Goal: Download file/media: Obtain a digital file from the website

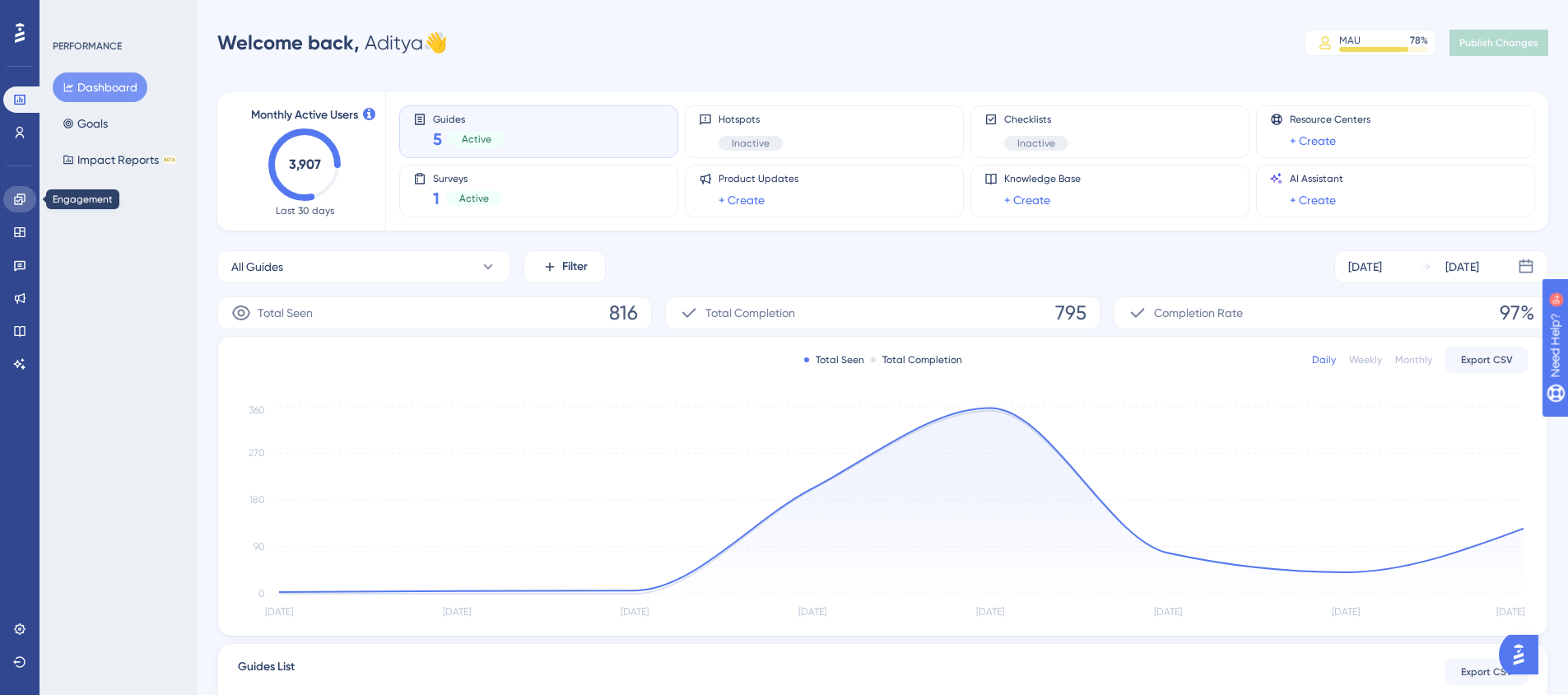
click at [24, 200] on icon at bounding box center [20, 199] width 11 height 11
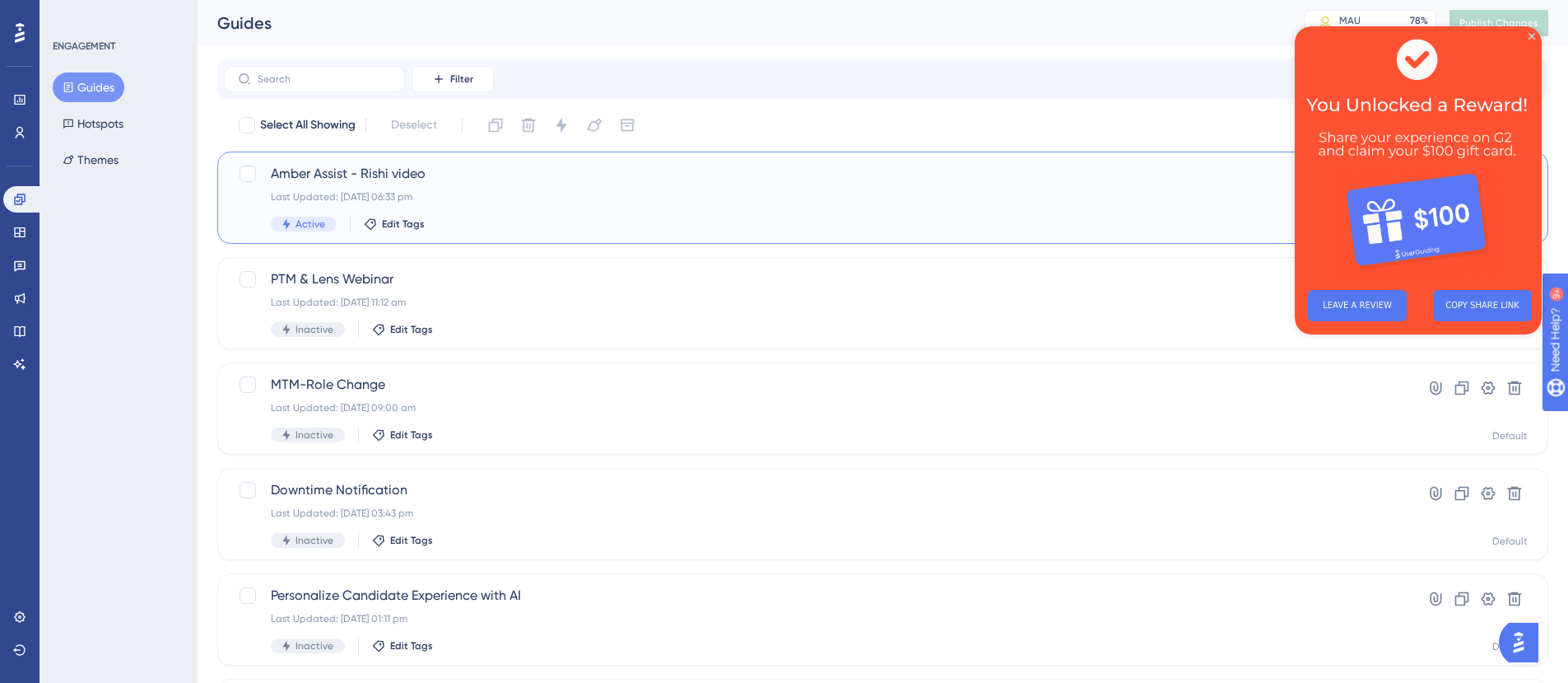
click at [512, 191] on div "Last Updated: [DATE] 06:33 pm" at bounding box center [817, 196] width 1092 height 13
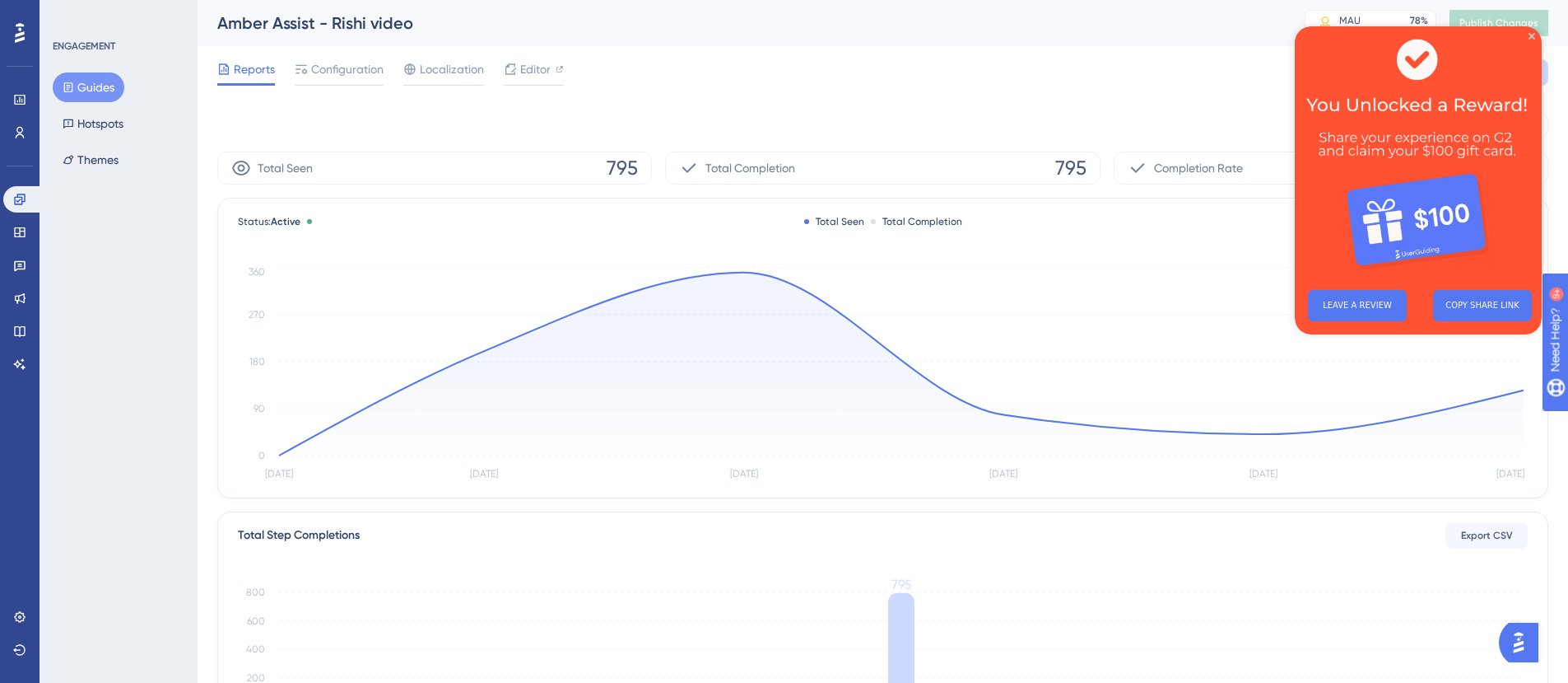
click at [1536, 34] on img at bounding box center [1417, 151] width 246 height 250
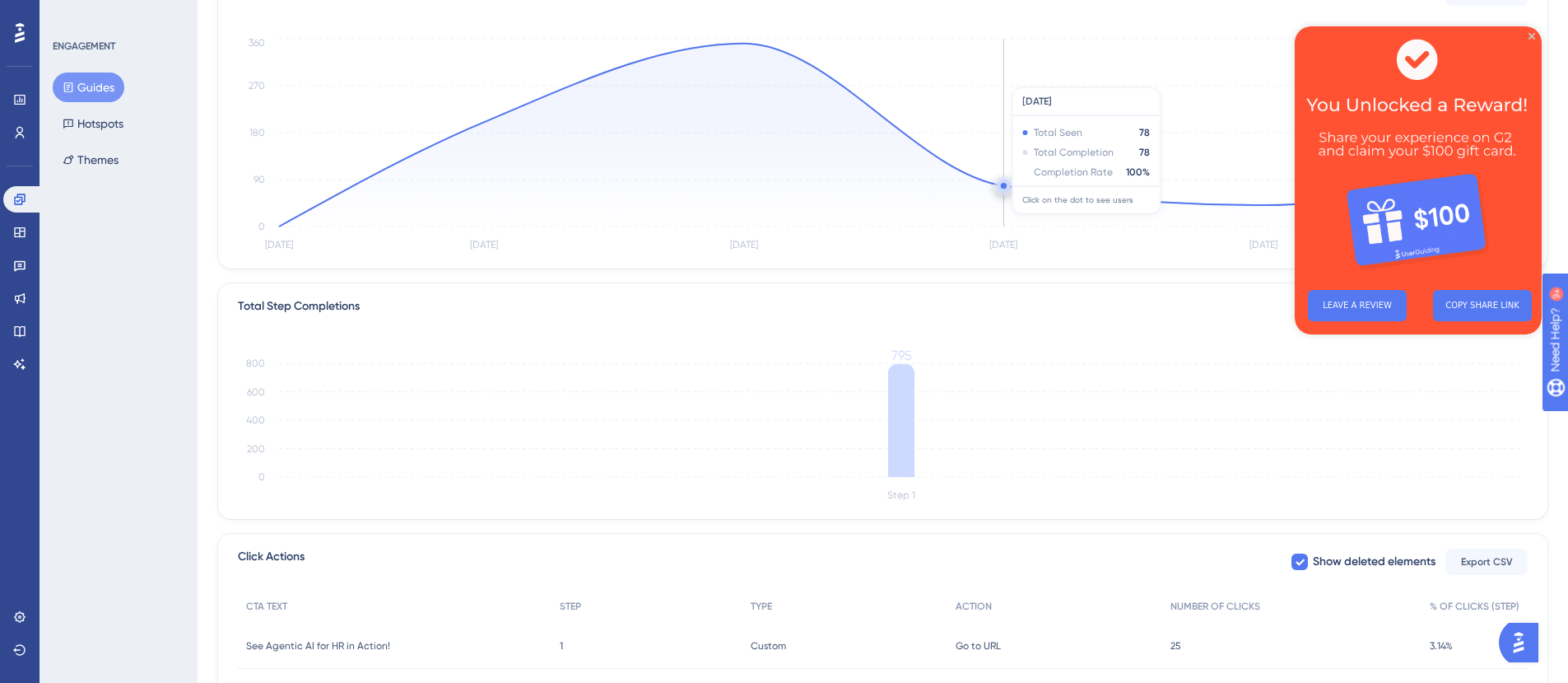
scroll to position [296, 0]
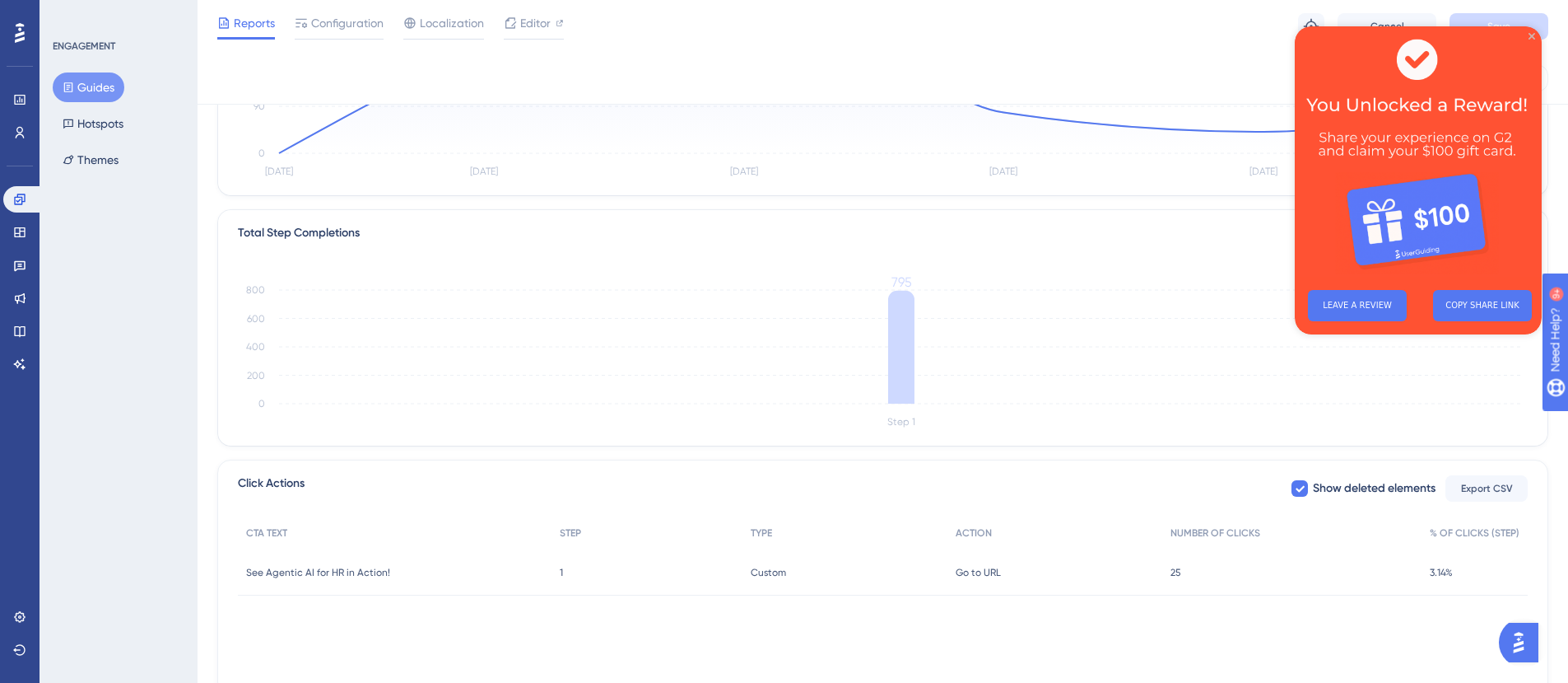
click at [1531, 36] on icon "Close Preview" at bounding box center [1531, 35] width 7 height 7
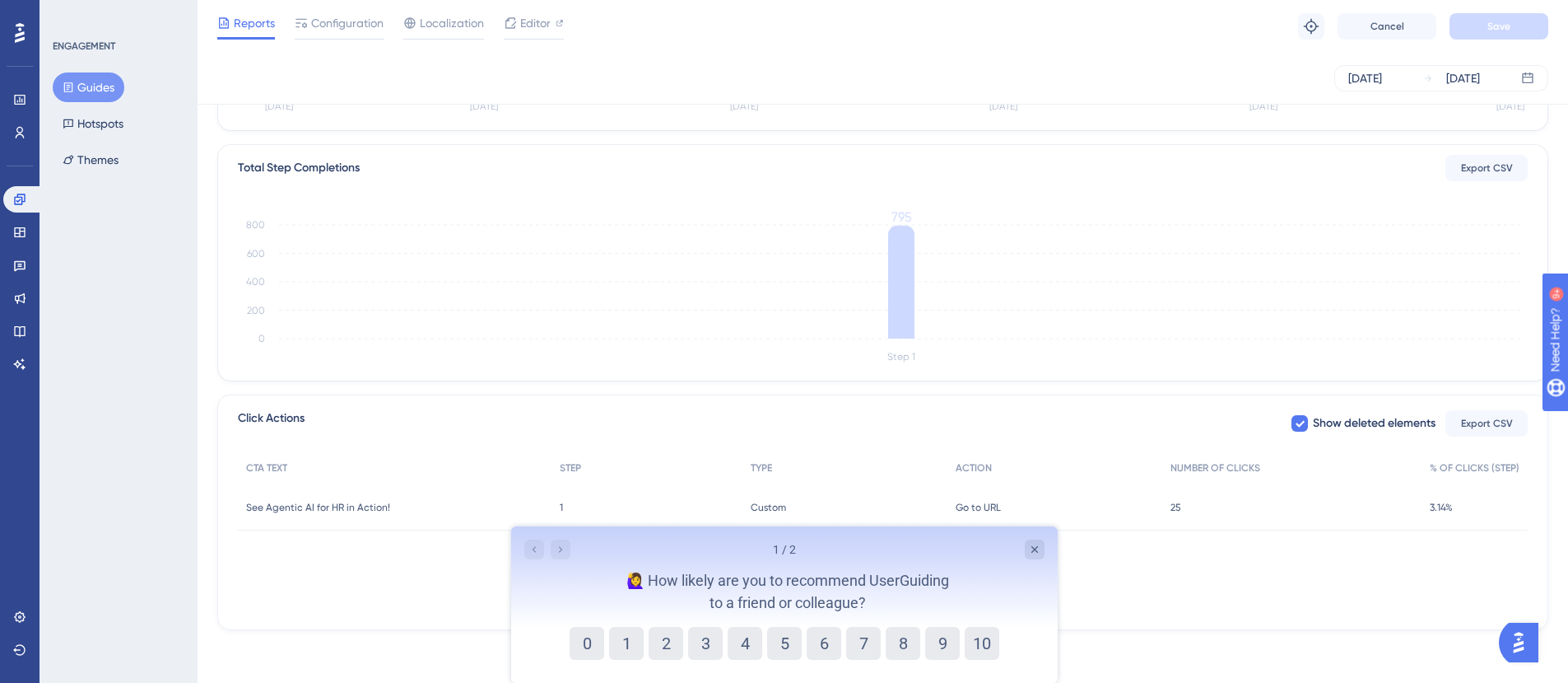
scroll to position [0, 0]
click at [1038, 549] on icon "Close survey" at bounding box center [1033, 549] width 13 height 13
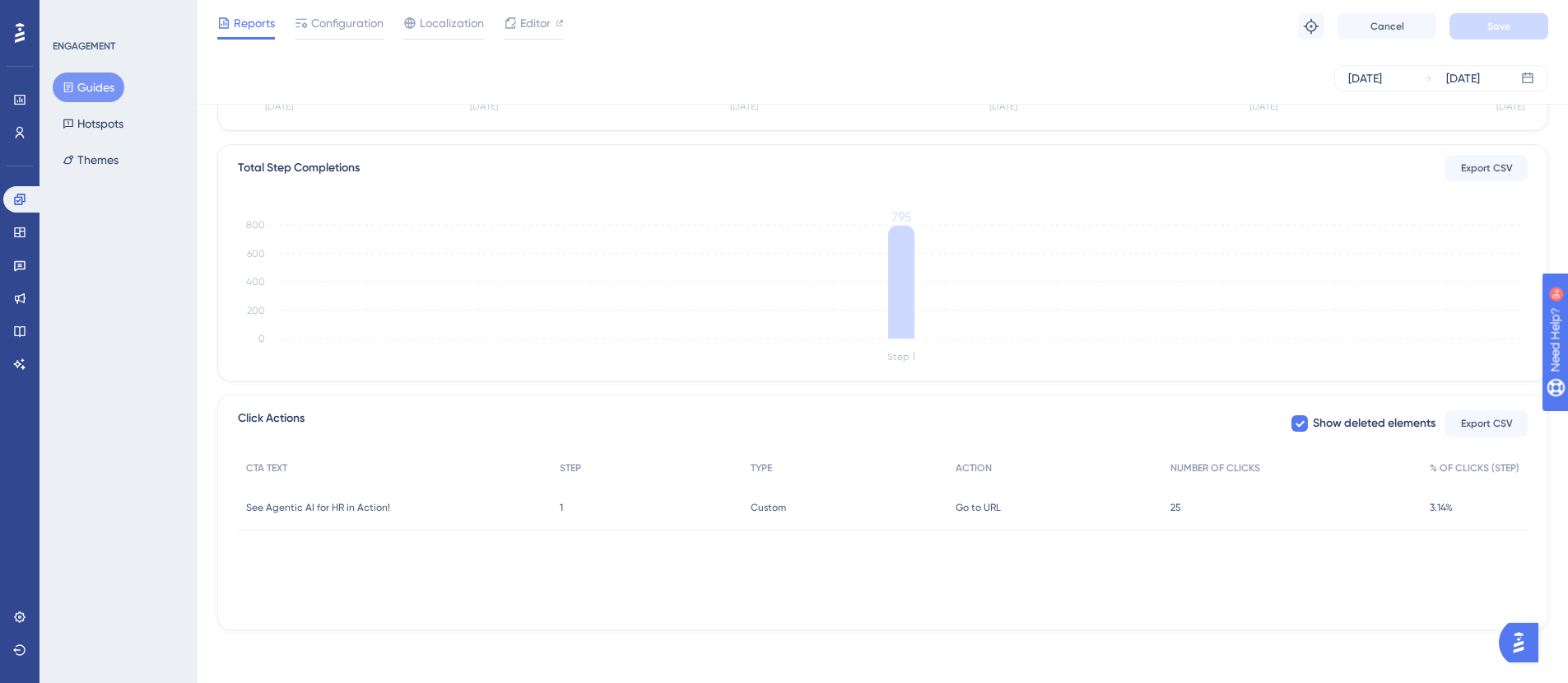
click at [393, 506] on div "See Agentic AI for HR in Action! See Agentic AI for HR in Action!" at bounding box center [394, 507] width 313 height 47
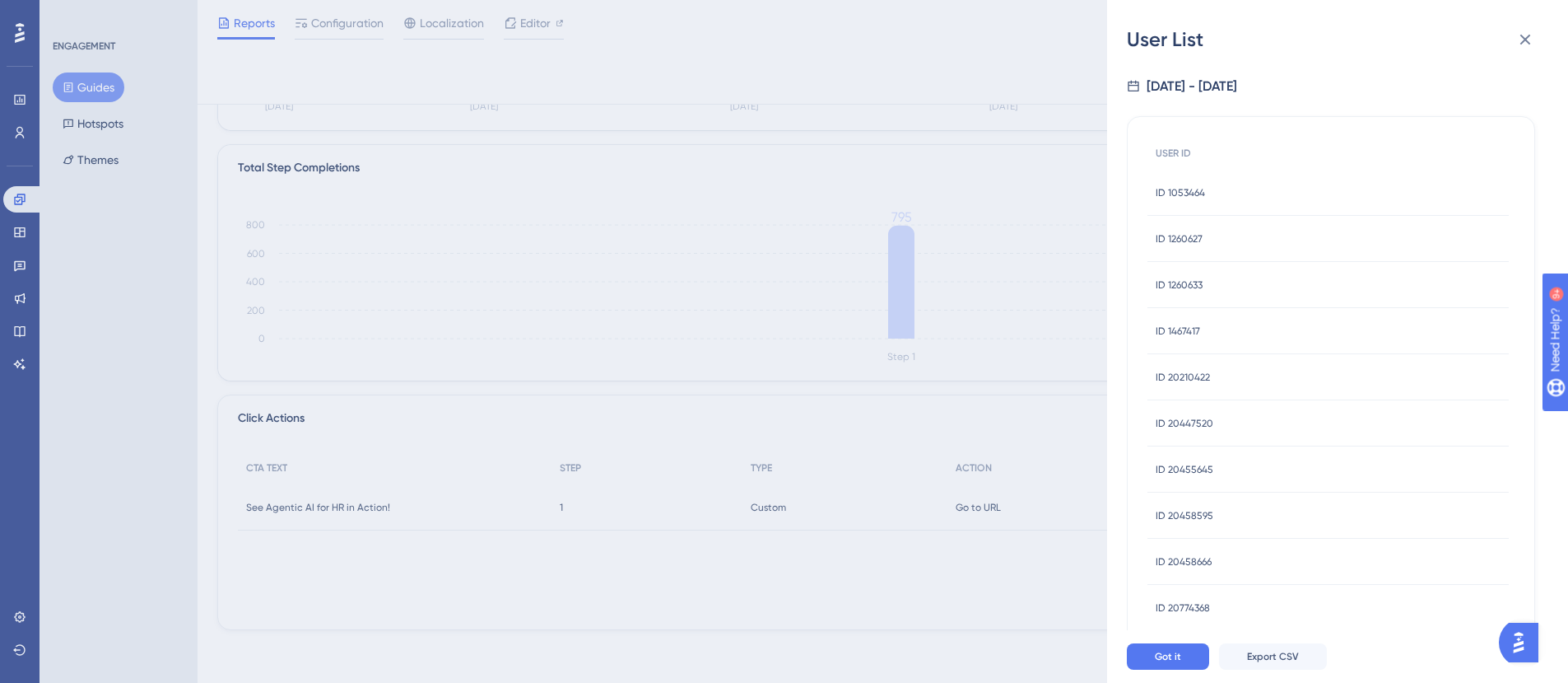
scroll to position [4, 0]
click at [1255, 663] on span "Export CSV" at bounding box center [1273, 656] width 52 height 13
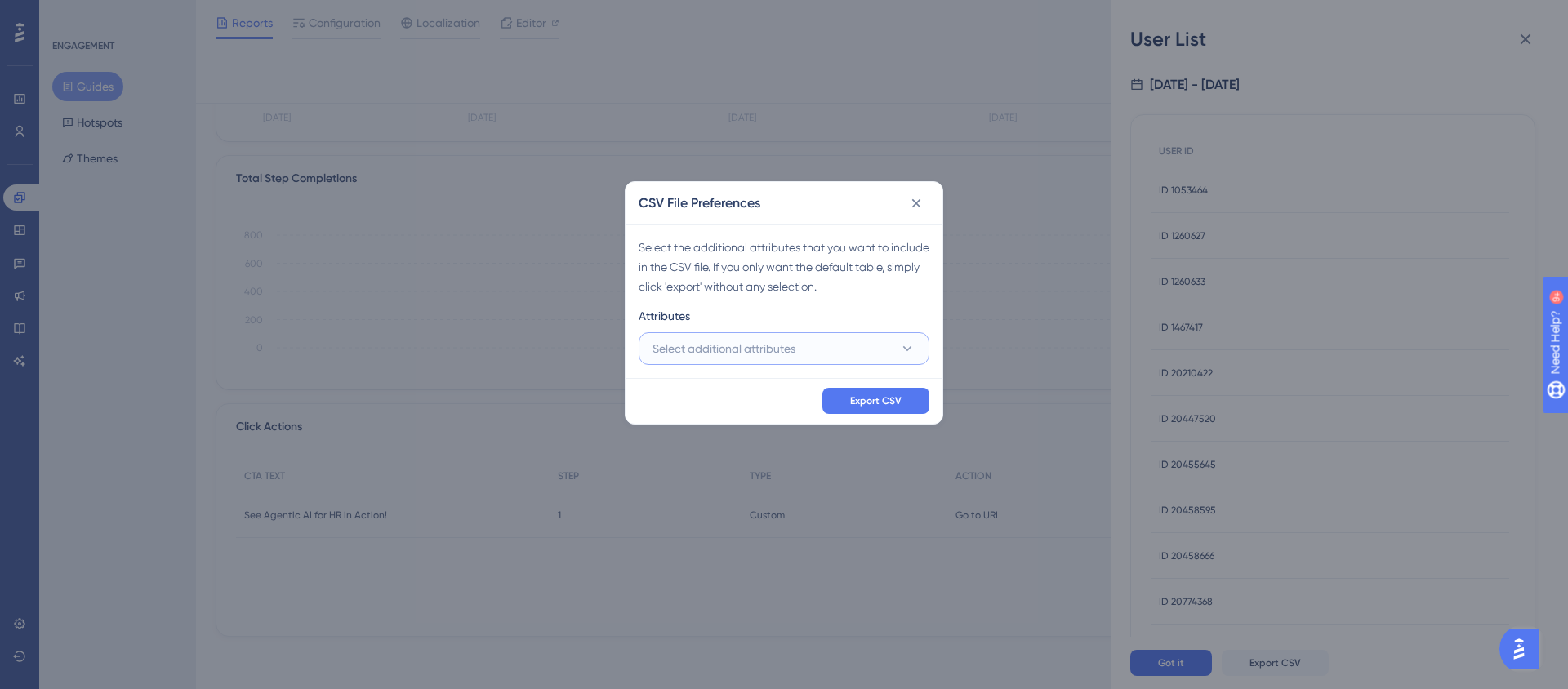
click at [874, 356] on button "Select additional attributes" at bounding box center [784, 348] width 291 height 32
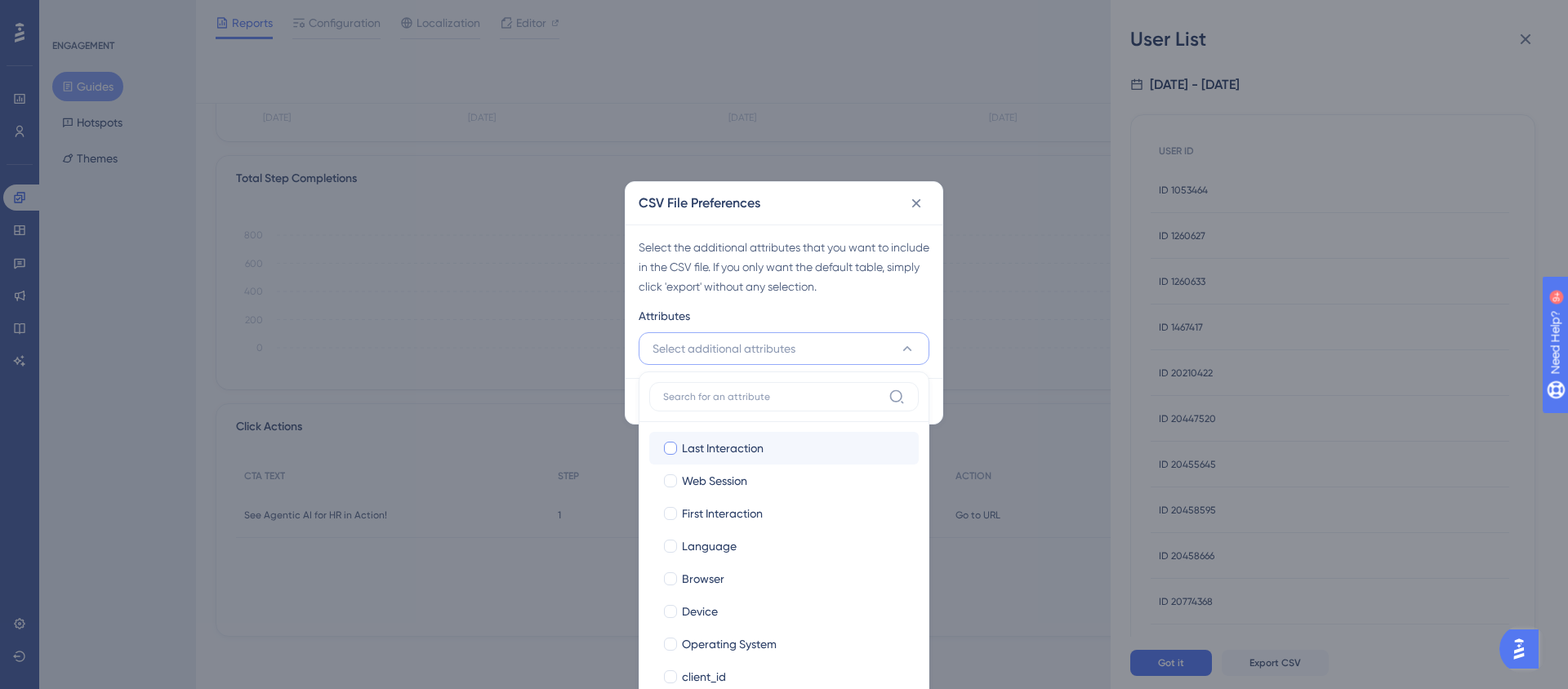
click at [738, 447] on span "Last Interaction" at bounding box center [723, 447] width 81 height 19
checkbox input "true"
click at [738, 474] on span "Web Session" at bounding box center [714, 481] width 66 height 19
checkbox input "true"
click at [737, 512] on span "First Interaction" at bounding box center [723, 513] width 81 height 19
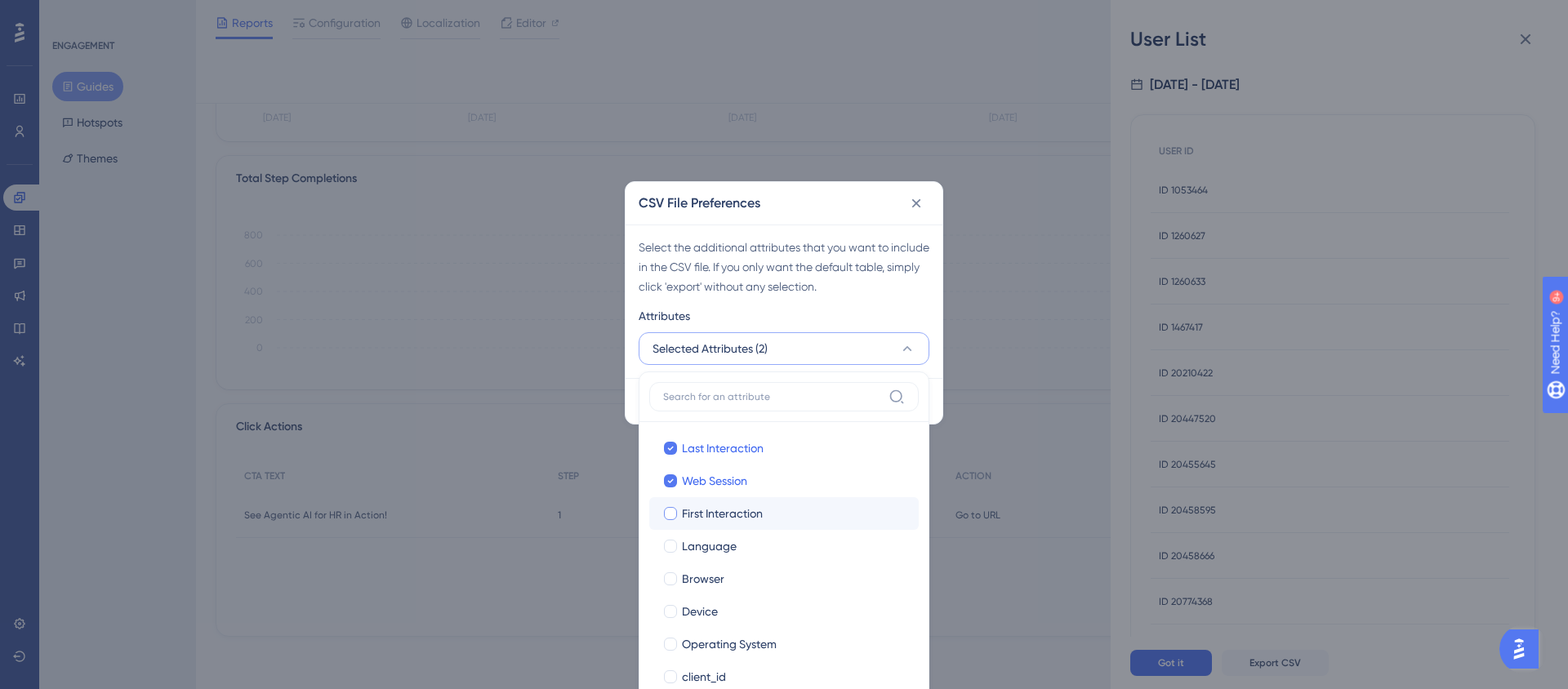
checkbox input "true"
click at [734, 540] on span "Language" at bounding box center [709, 545] width 54 height 19
checkbox input "true"
click at [735, 579] on div "Browser" at bounding box center [794, 578] width 223 height 19
checkbox input "true"
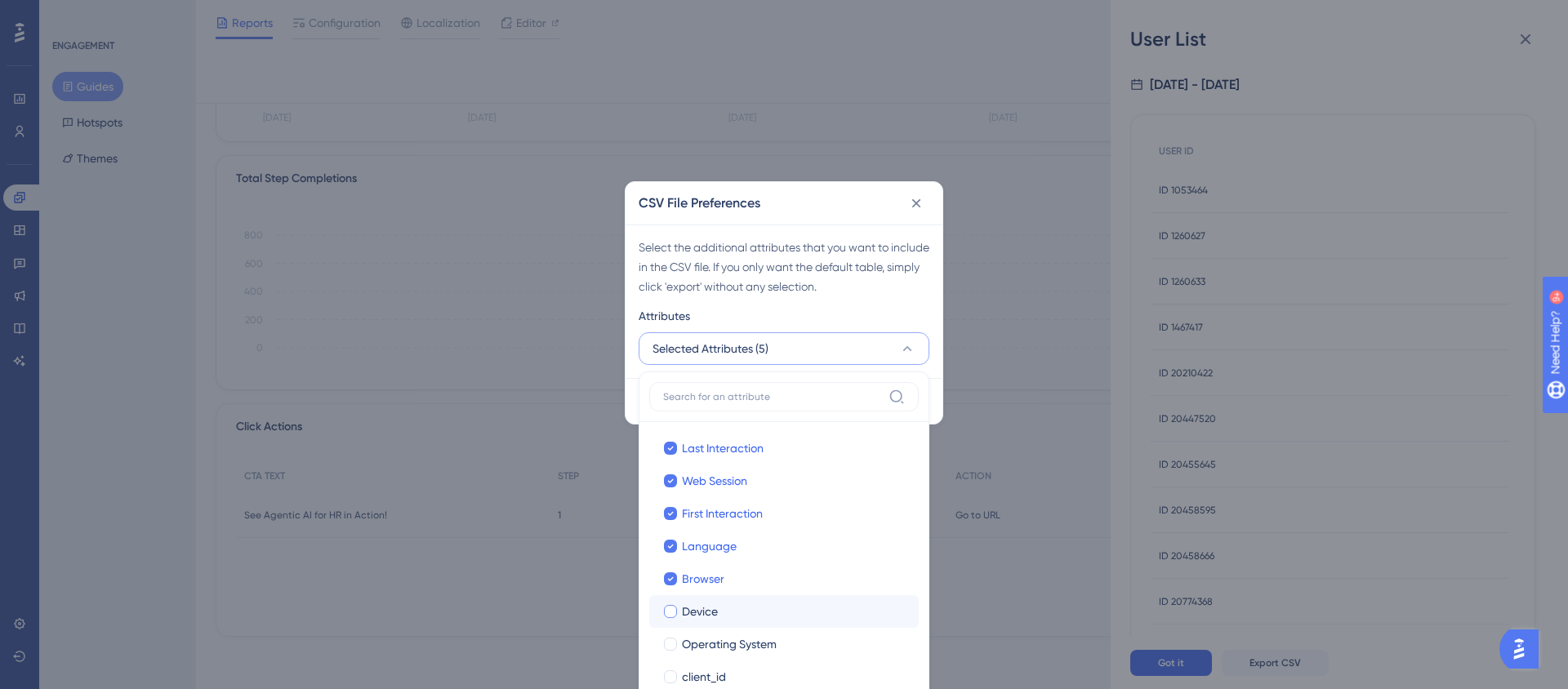
click at [741, 610] on div "Device" at bounding box center [794, 611] width 223 height 19
checkbox input "true"
click at [745, 634] on label "Operating System Operating System" at bounding box center [784, 643] width 269 height 32
click at [671, 644] on input "Operating System" at bounding box center [670, 644] width 1 height 1
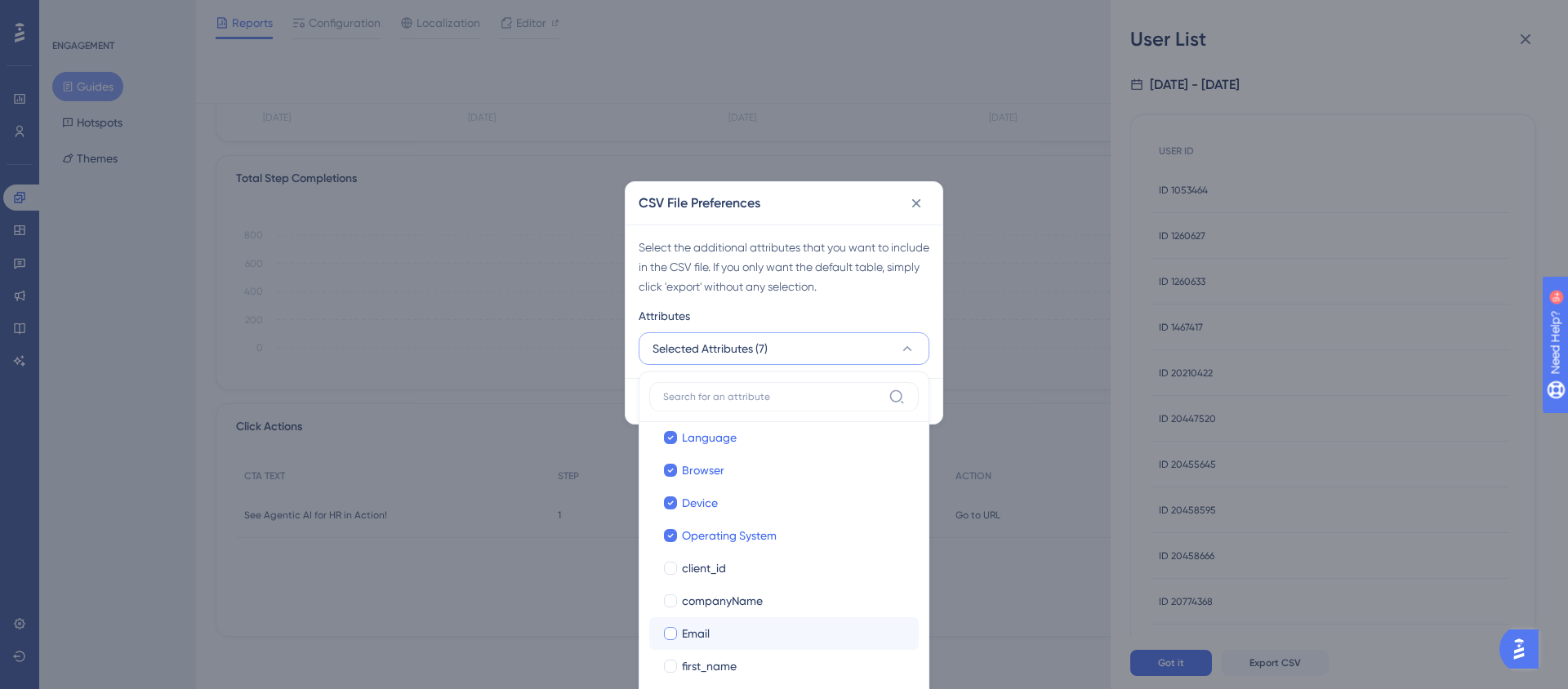
scroll to position [141, 0]
click at [726, 542] on div "client_id" at bounding box center [794, 535] width 223 height 19
checkbox input "true"
click at [734, 576] on span "companyName" at bounding box center [723, 567] width 81 height 19
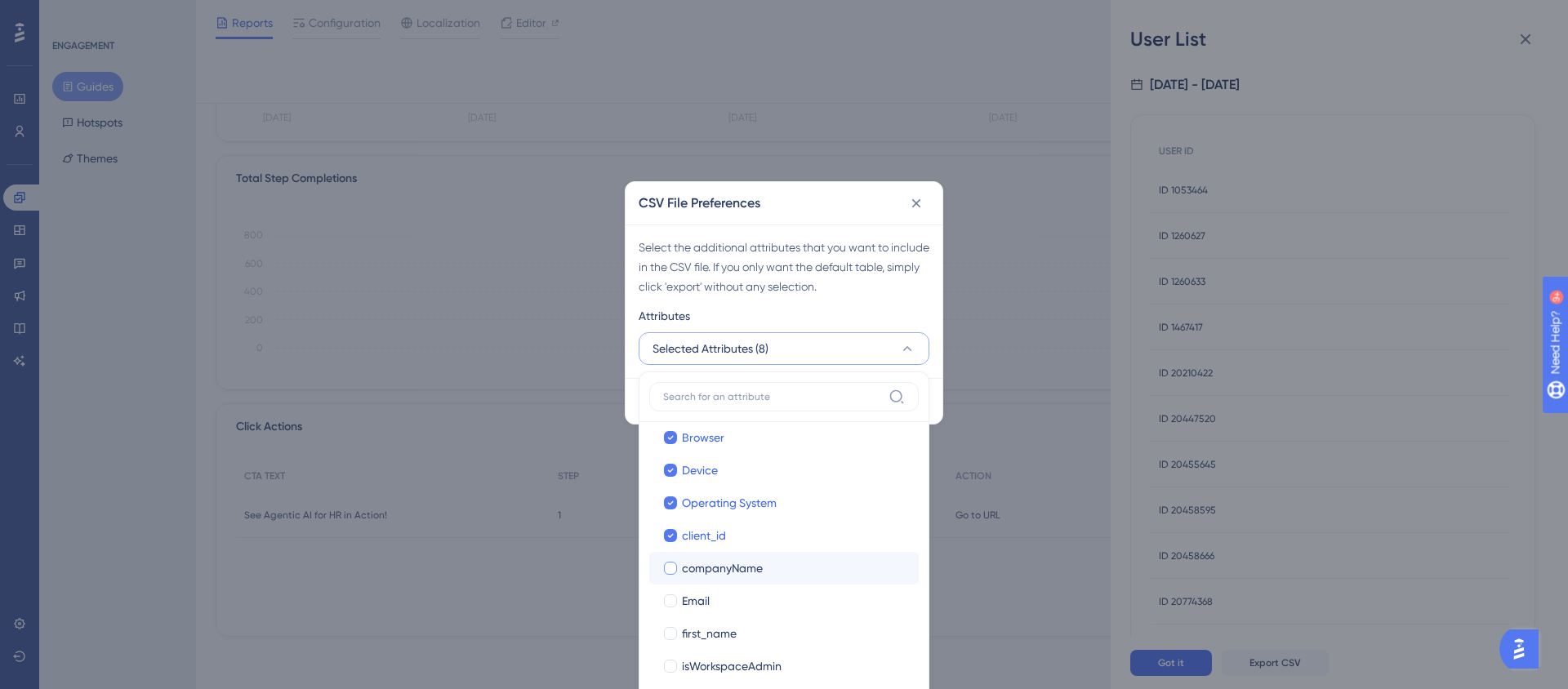
checkbox input "true"
click at [729, 627] on span "first_name" at bounding box center [709, 633] width 54 height 19
checkbox input "true"
click at [741, 659] on span "isWorkspaceAdmin" at bounding box center [732, 665] width 100 height 19
checkbox input "true"
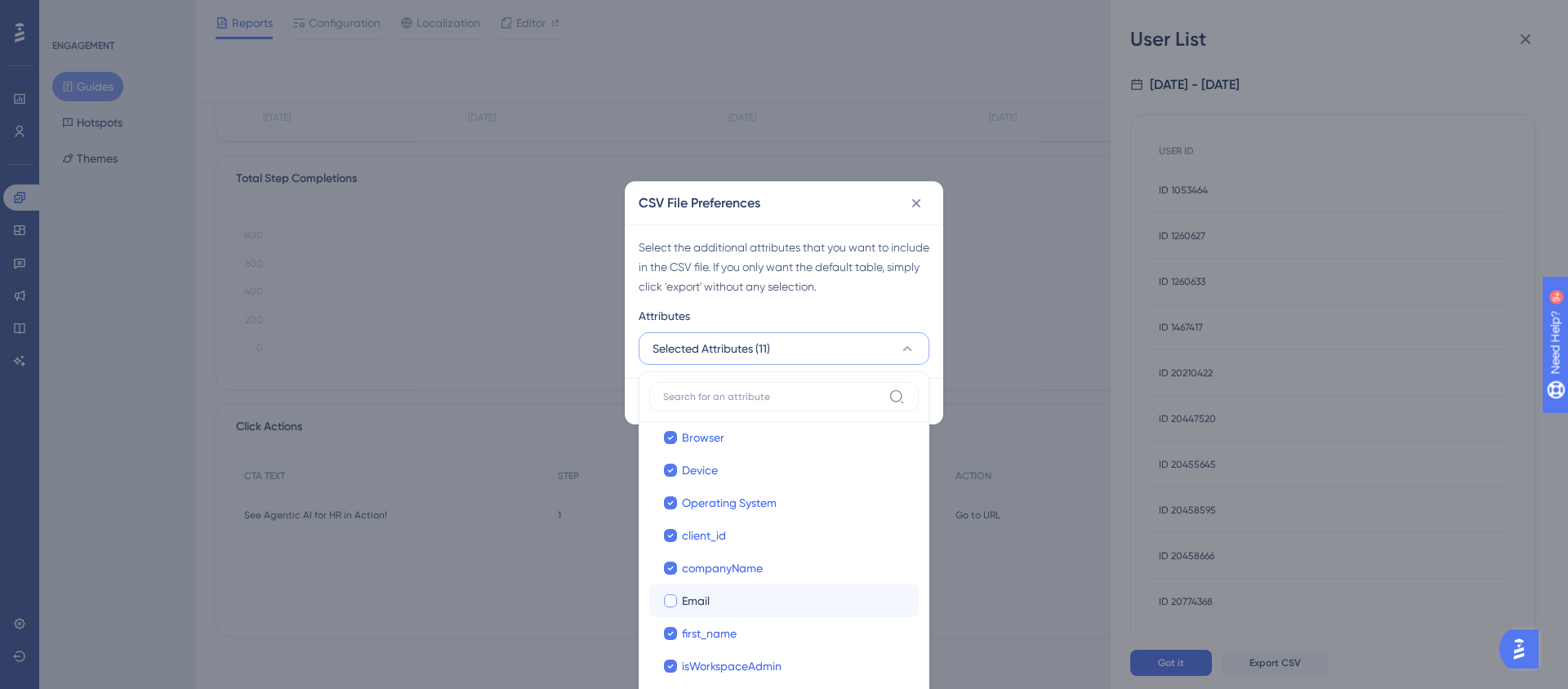
click at [741, 607] on div "Email" at bounding box center [794, 600] width 223 height 19
checkbox input "true"
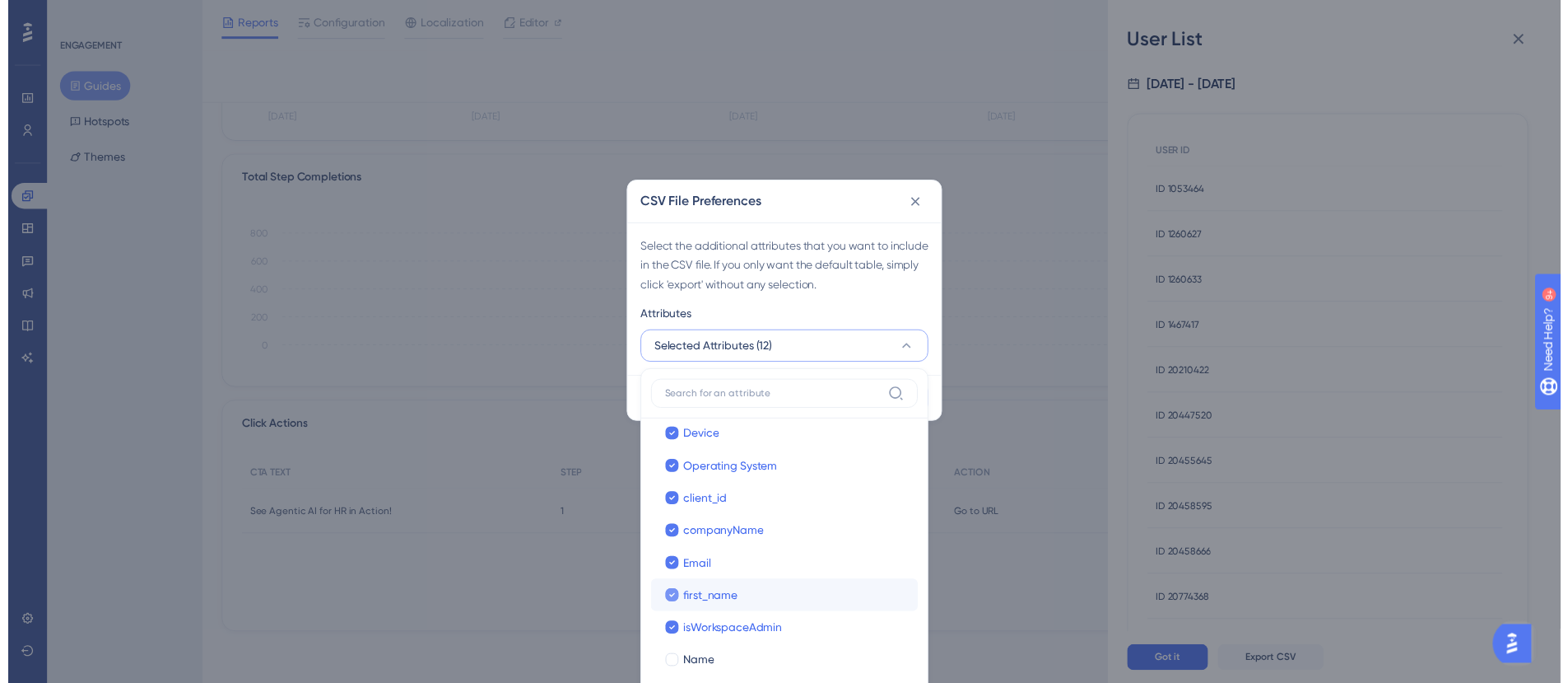
scroll to position [179, 0]
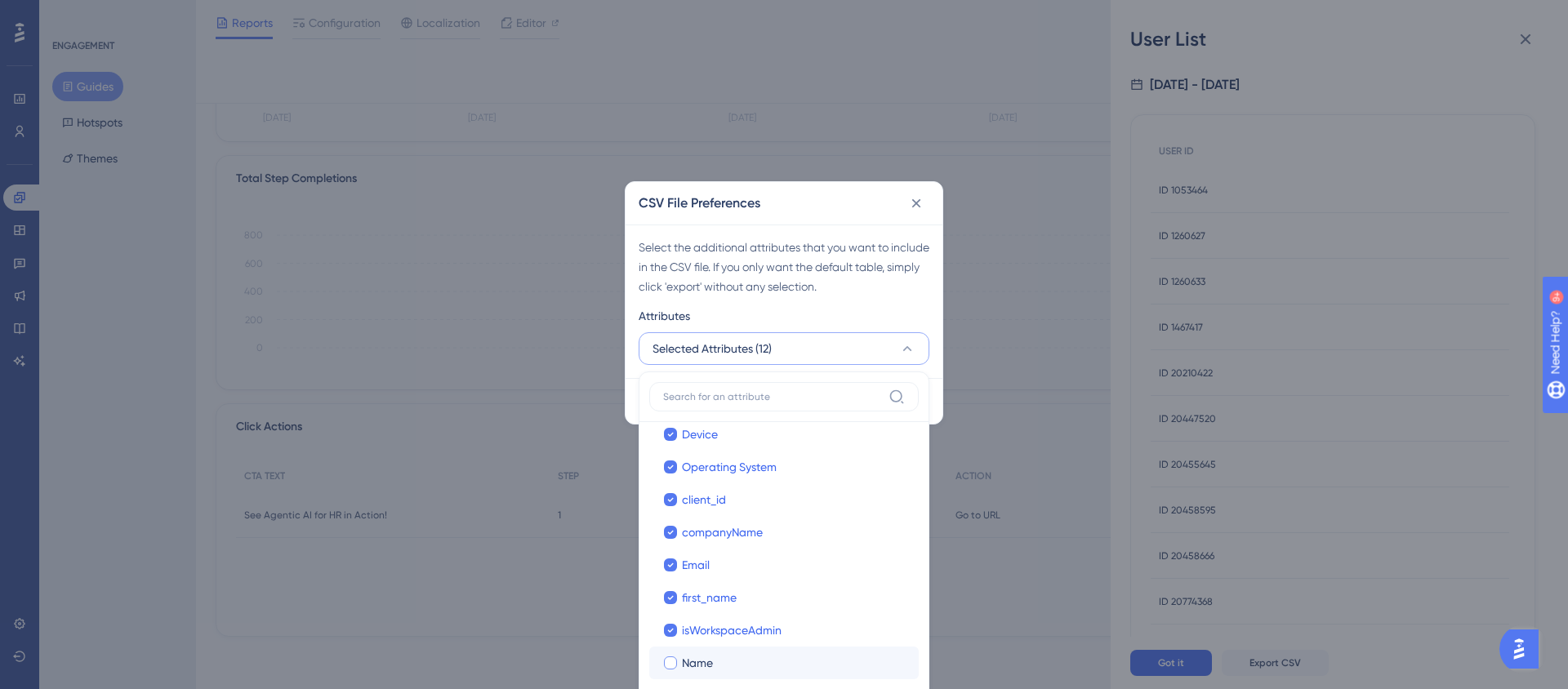
click at [754, 647] on label "Name Name" at bounding box center [784, 662] width 269 height 32
checkbox input "false"
click at [893, 280] on div "Select the additional attributes that you want to include in the CSV file. If y…" at bounding box center [784, 267] width 291 height 59
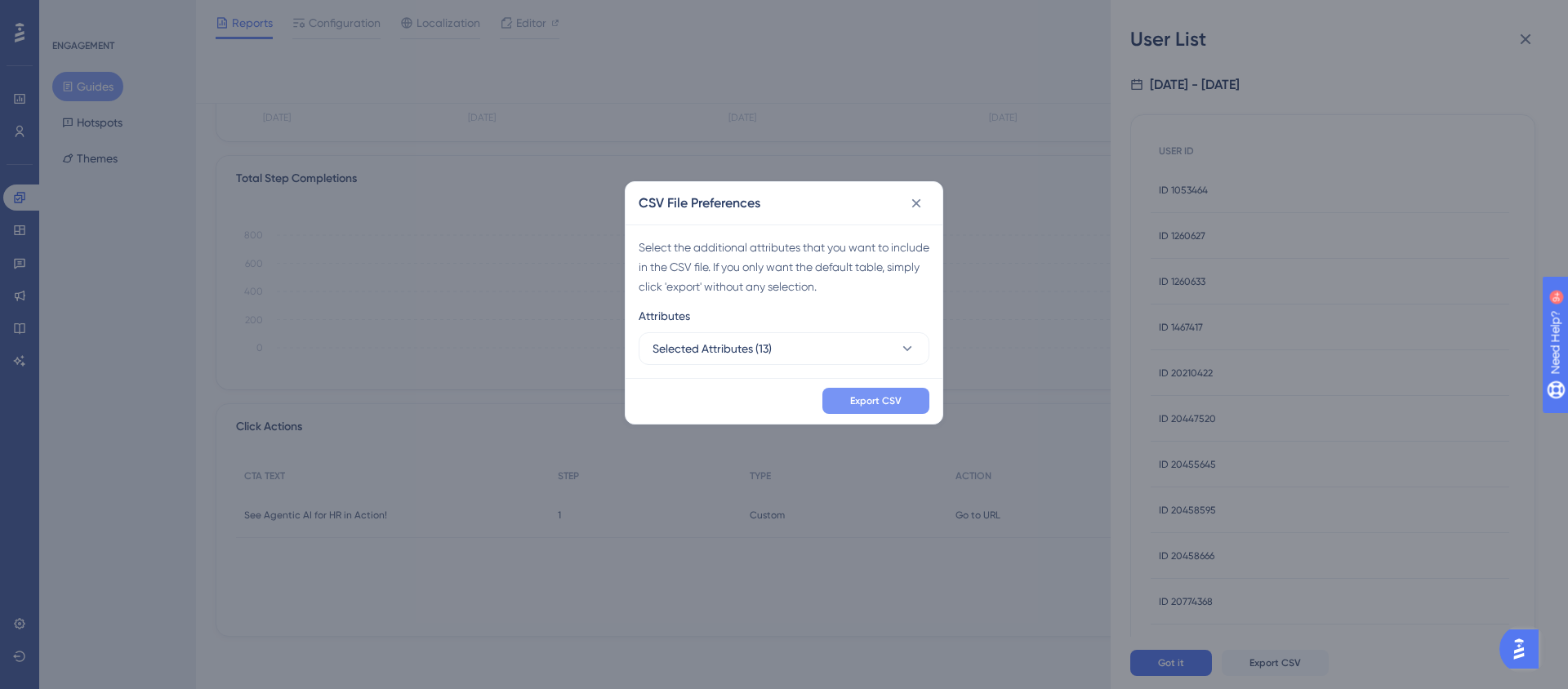
click at [877, 392] on button "Export CSV" at bounding box center [876, 400] width 107 height 26
